Goal: Navigation & Orientation: Go to known website

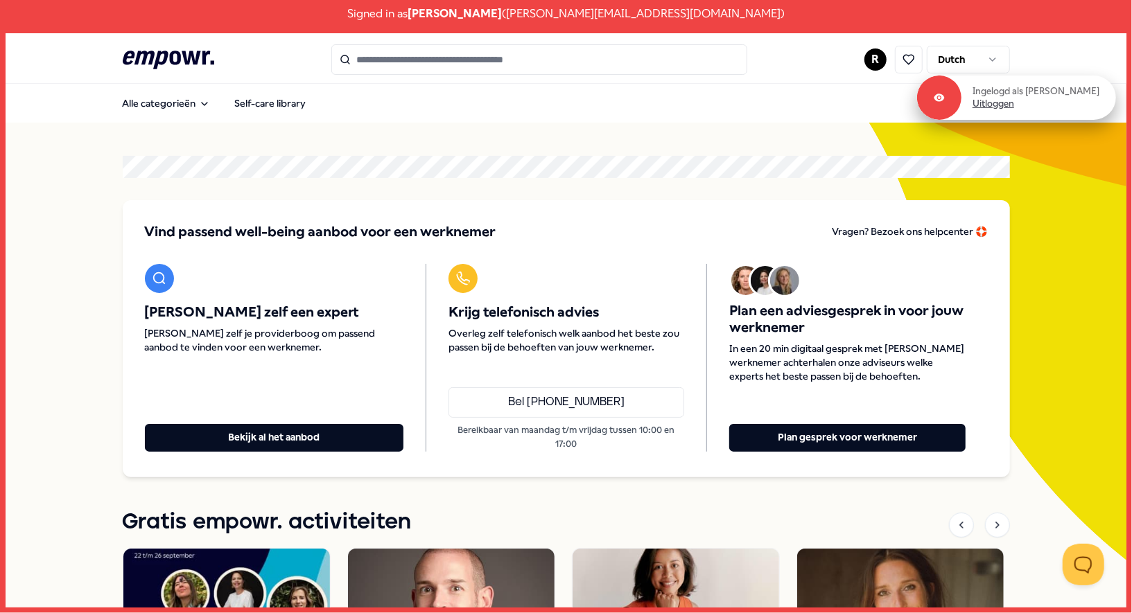
click at [1013, 106] on link "Uitloggen" at bounding box center [993, 104] width 42 height 12
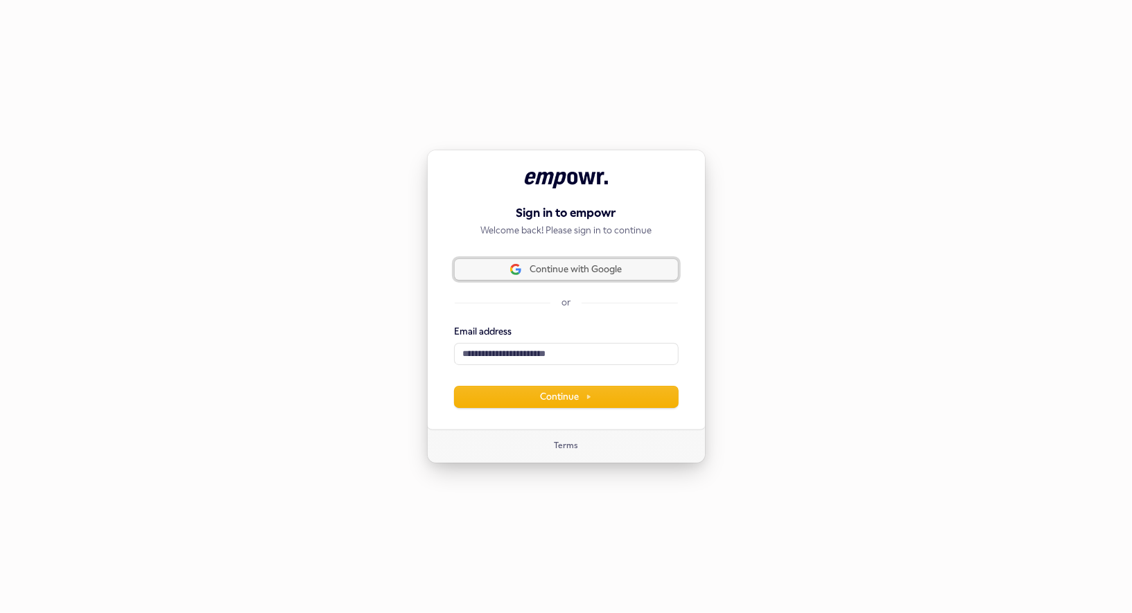
click at [592, 272] on span "Continue with Google" at bounding box center [575, 269] width 92 height 12
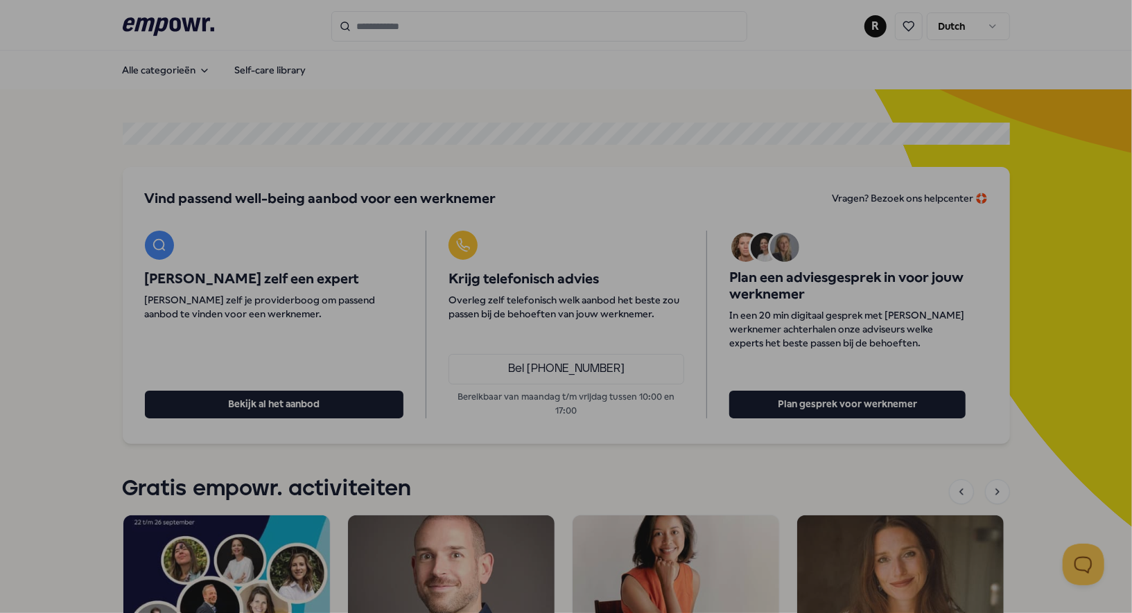
click at [989, 298] on div at bounding box center [566, 306] width 1132 height 613
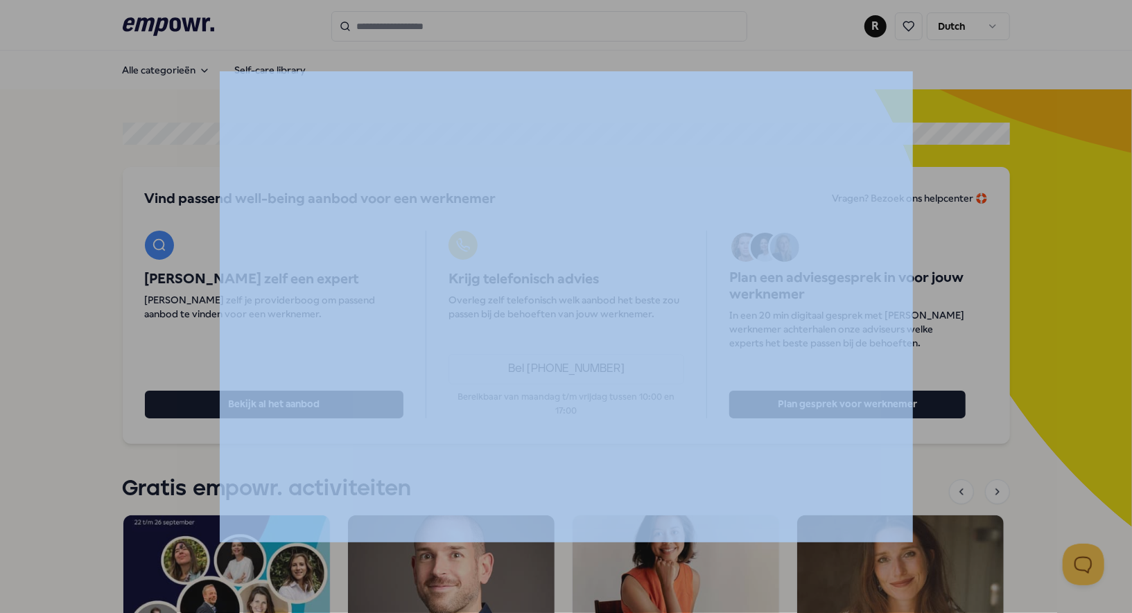
click at [989, 298] on div at bounding box center [566, 306] width 1132 height 613
click at [1039, 175] on div at bounding box center [566, 306] width 1132 height 613
